Goal: Transaction & Acquisition: Download file/media

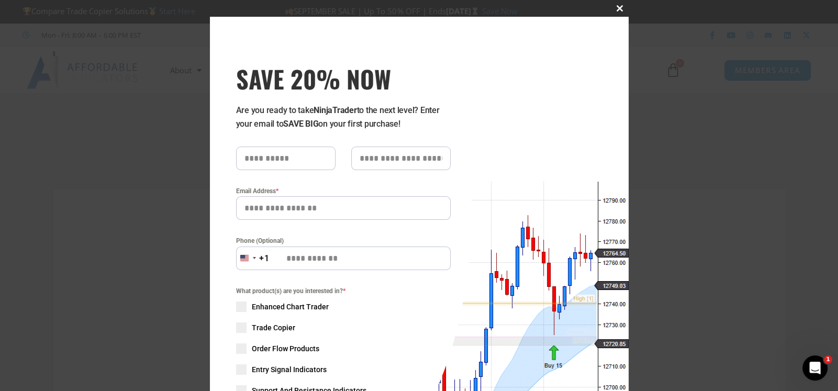
click at [615, 5] on span "SAVE 20% NOW popup" at bounding box center [620, 8] width 17 height 6
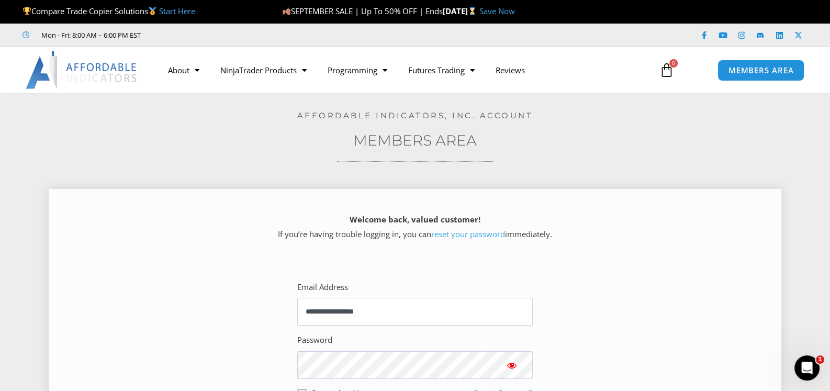
click at [194, 243] on div "Welcome back, valued customer! If you’re having trouble logging in, you can res…" at bounding box center [415, 228] width 696 height 33
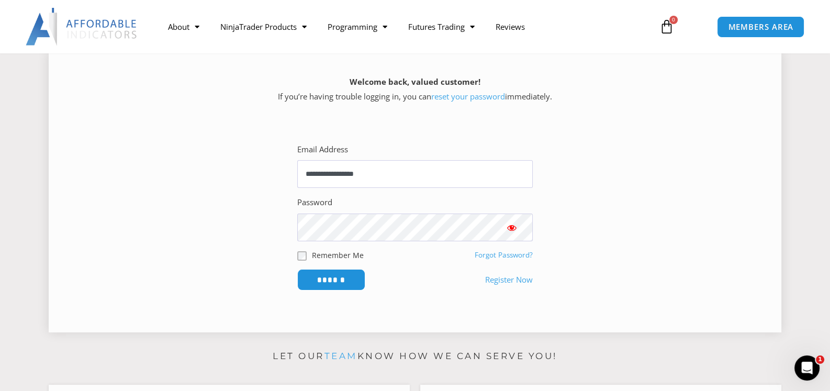
scroll to position [138, 0]
click at [335, 271] on input "******" at bounding box center [332, 279] width 72 height 22
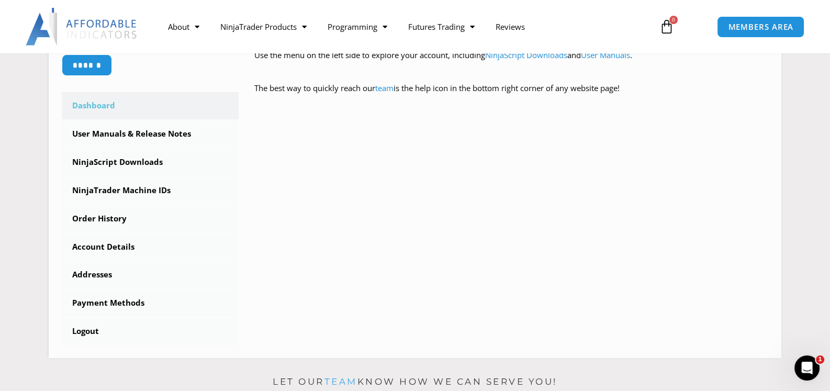
scroll to position [268, 0]
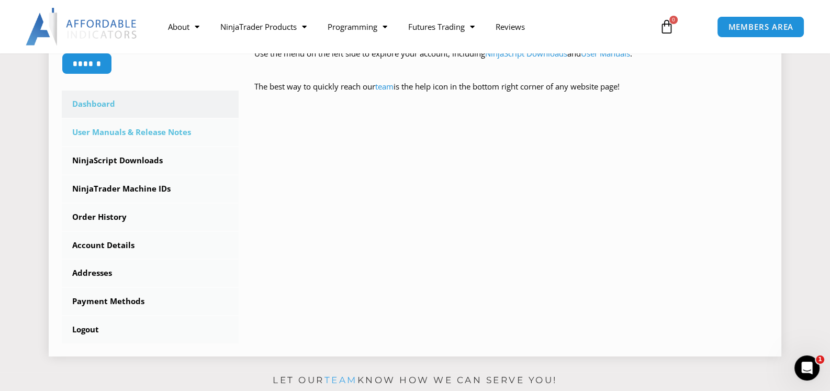
click at [157, 133] on link "User Manuals & Release Notes" at bounding box center [150, 132] width 177 height 27
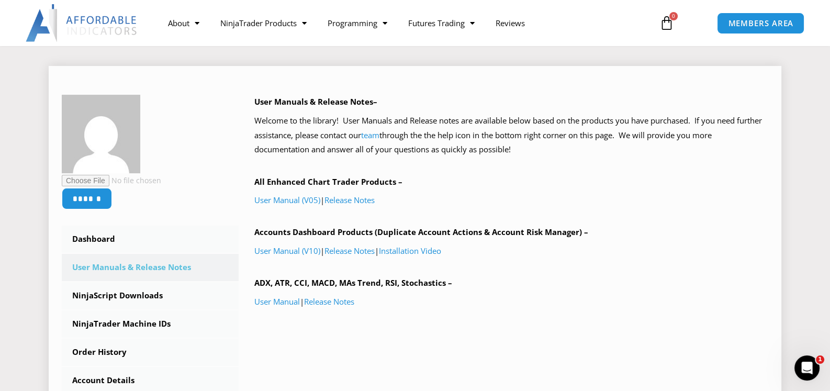
scroll to position [125, 0]
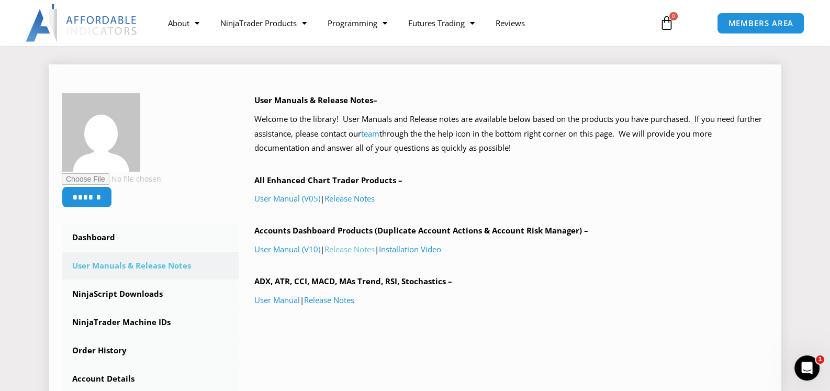
click at [359, 247] on link "Release Notes" at bounding box center [349, 249] width 50 height 10
click at [136, 294] on link "NinjaScript Downloads" at bounding box center [150, 293] width 177 height 27
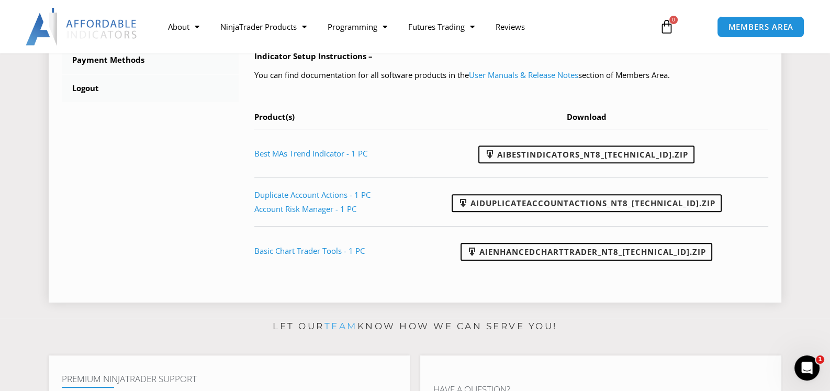
scroll to position [502, 0]
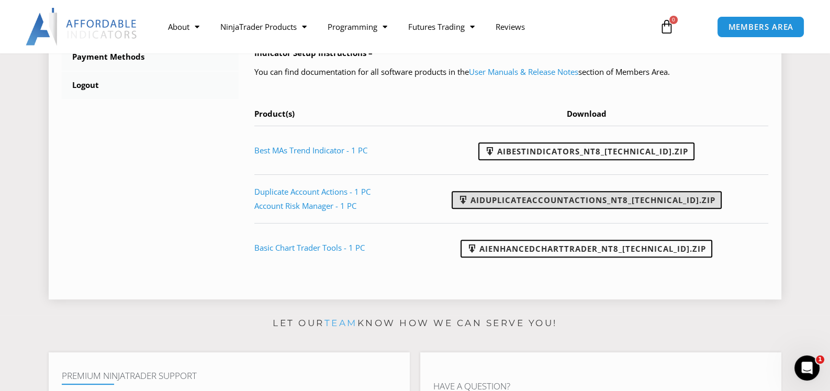
click at [569, 195] on link "AIDuplicateAccountActions_NT8_25.9.18.2.zip" at bounding box center [586, 200] width 270 height 18
